Goal: Information Seeking & Learning: Learn about a topic

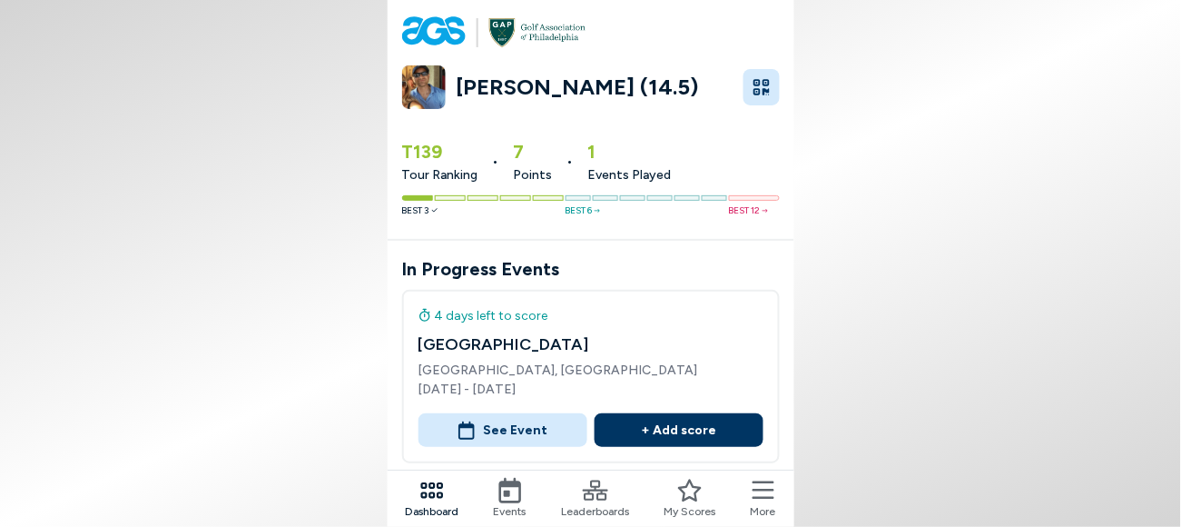
click at [531, 413] on button "See Event" at bounding box center [503, 430] width 169 height 34
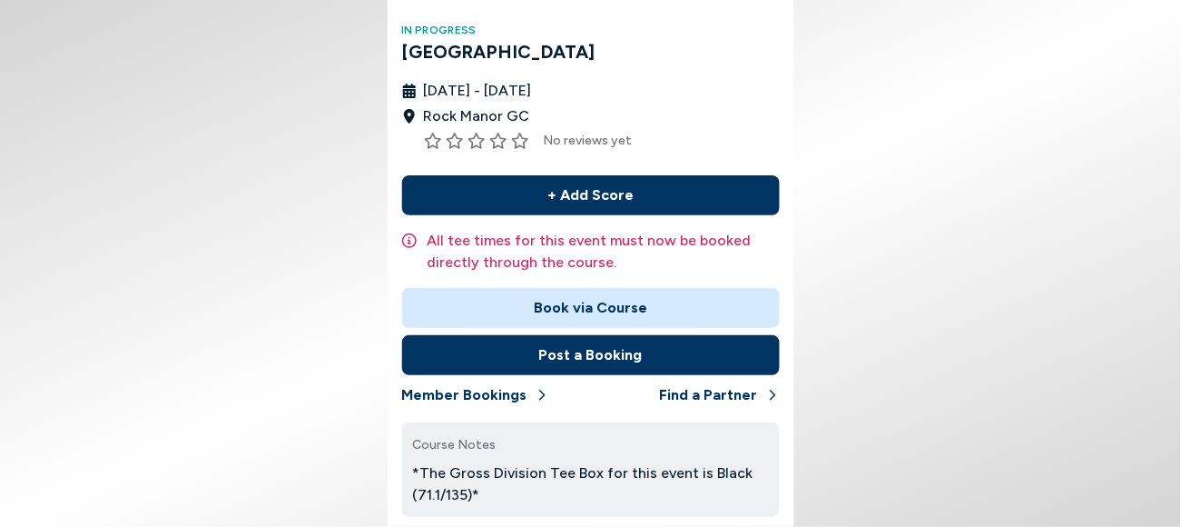
scroll to position [113, 0]
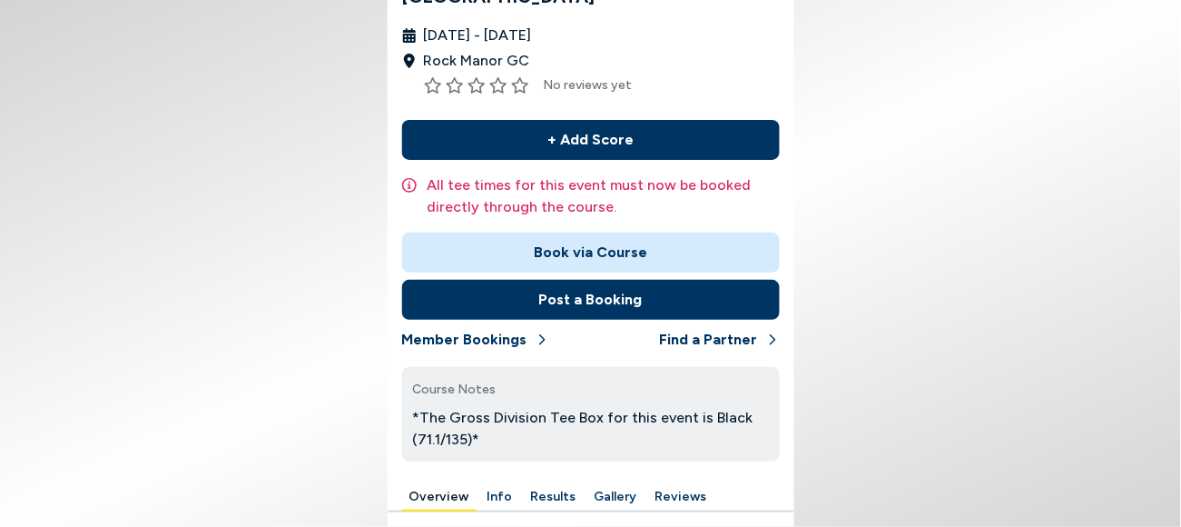
click at [584, 483] on button "Results" at bounding box center [554, 497] width 60 height 28
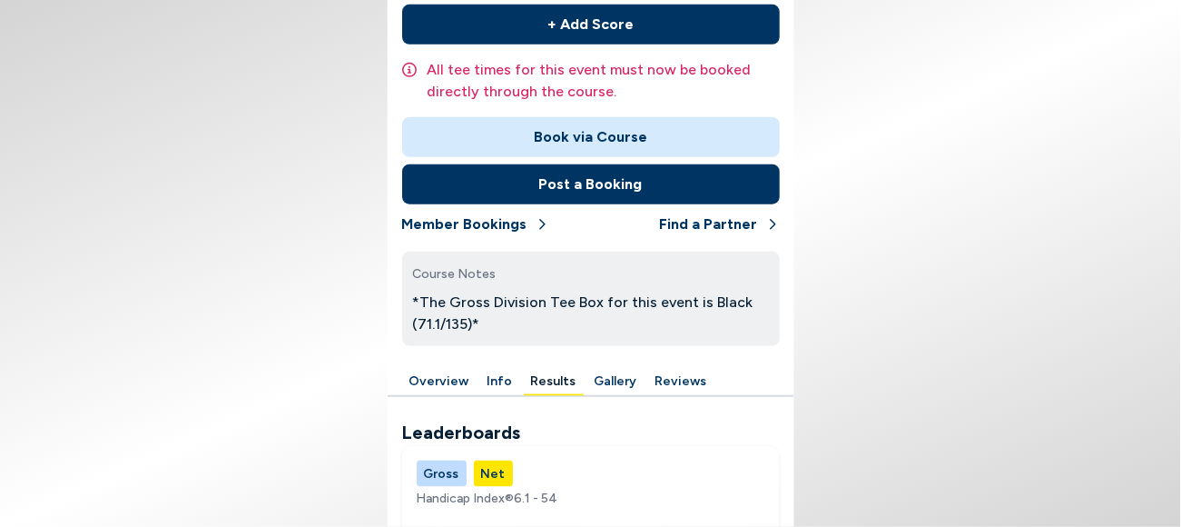
scroll to position [342, 0]
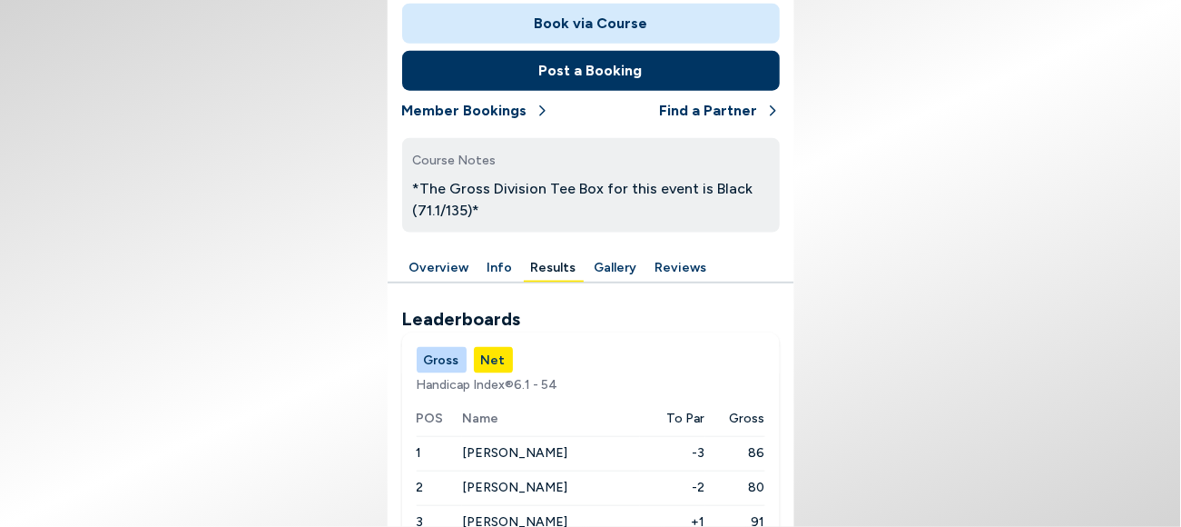
click at [687, 254] on button "Reviews" at bounding box center [681, 268] width 66 height 28
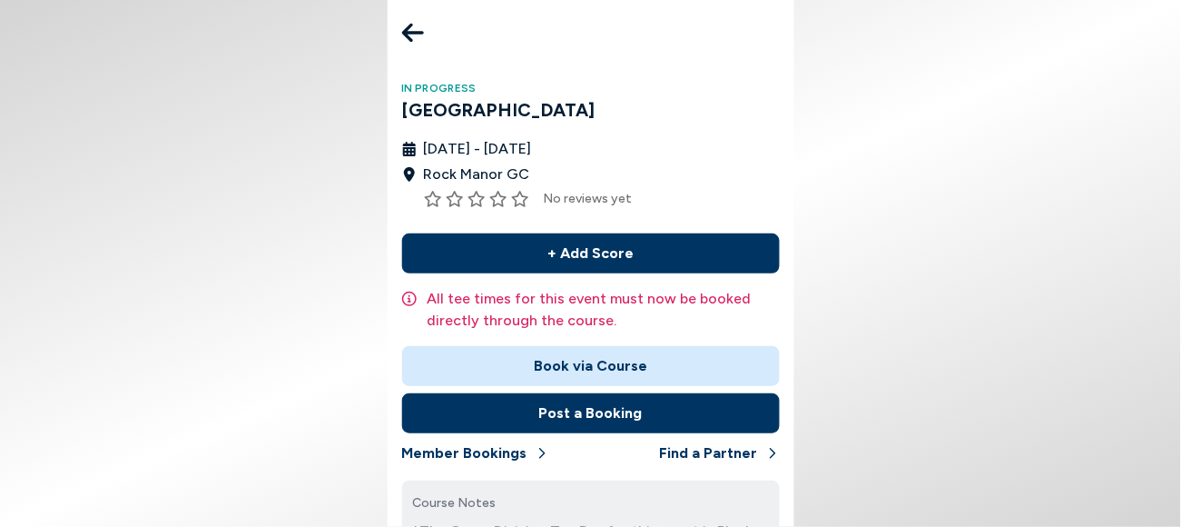
click at [424, 25] on icon at bounding box center [413, 33] width 22 height 19
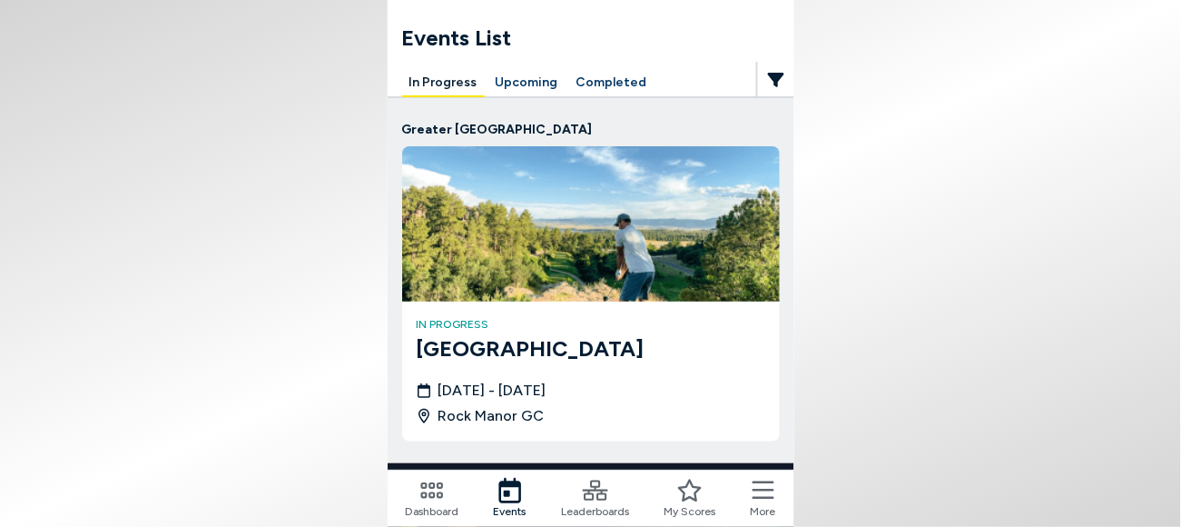
click at [548, 69] on button "Upcoming" at bounding box center [526, 83] width 77 height 28
